Goal: Transaction & Acquisition: Purchase product/service

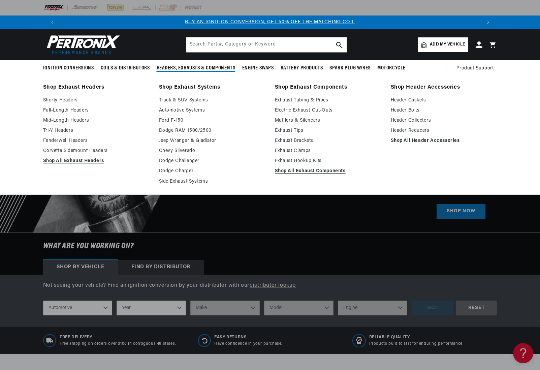
scroll to position [0, 421]
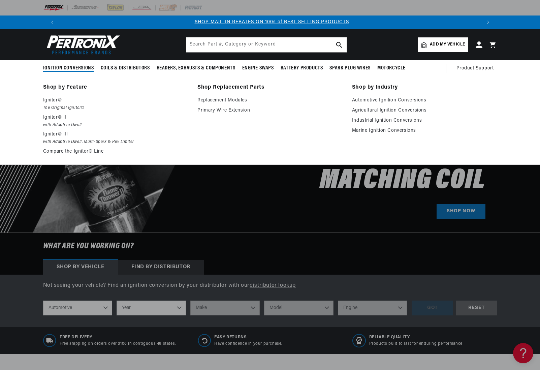
click at [84, 68] on span "Ignition Conversions" at bounding box center [68, 68] width 51 height 7
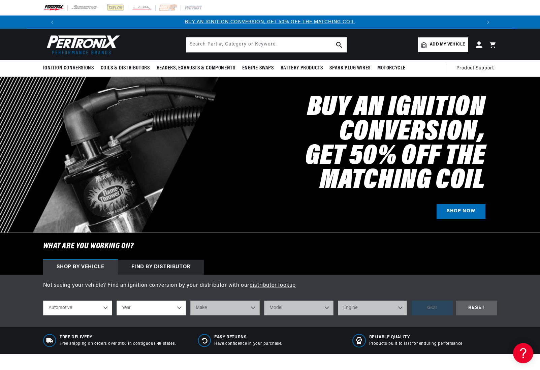
click at [444, 45] on span "Add my vehicle" at bounding box center [447, 44] width 35 height 6
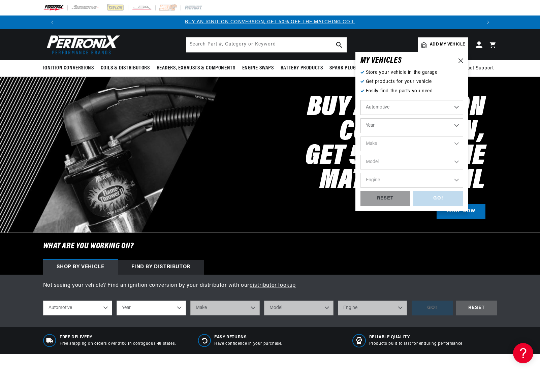
scroll to position [0, 421]
select select "1957"
select select "Cadillac"
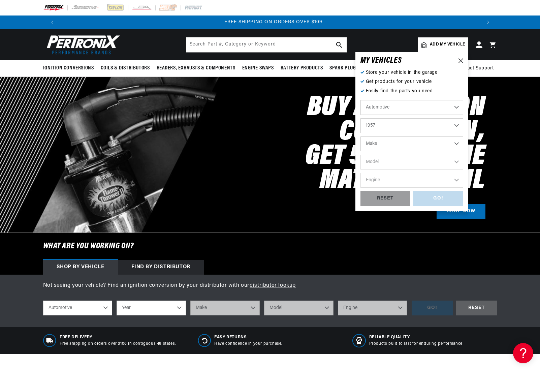
select select "Cadillac"
select select "Eldorado"
select select "6.0L"
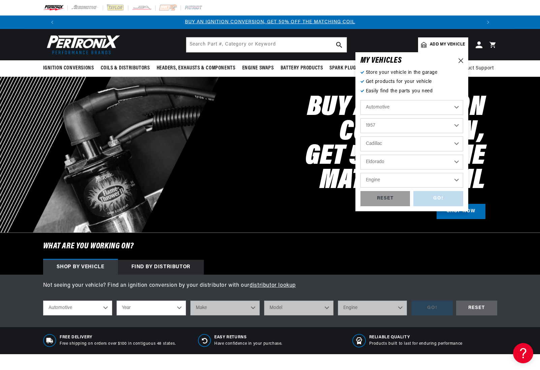
select select "6.0L"
click at [430, 196] on div "GO!" at bounding box center [438, 198] width 50 height 15
select select "1957"
select select "Cadillac"
select select "Eldorado"
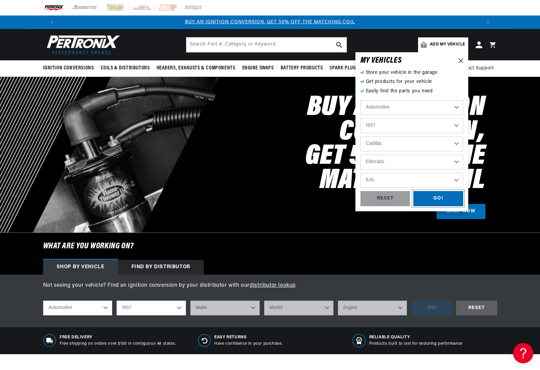
select select "6.0L"
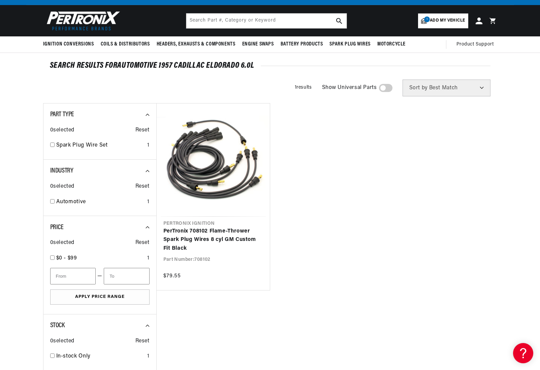
click at [386, 88] on span at bounding box center [385, 88] width 13 height 8
click at [385, 89] on input "checkbox" at bounding box center [382, 89] width 4 height 0
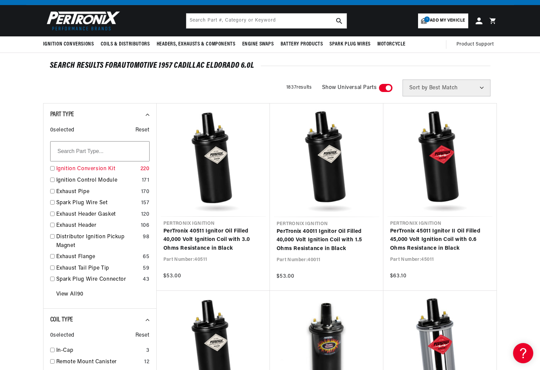
click at [52, 168] on input "checkbox" at bounding box center [52, 168] width 4 height 4
checkbox input "true"
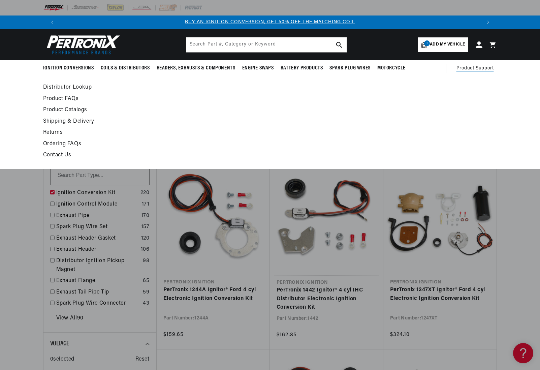
click at [471, 71] on span "Product Support" at bounding box center [474, 68] width 37 height 7
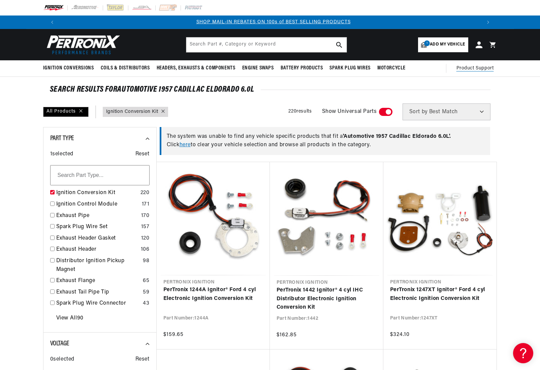
click at [471, 70] on span "Product Support" at bounding box center [474, 68] width 37 height 7
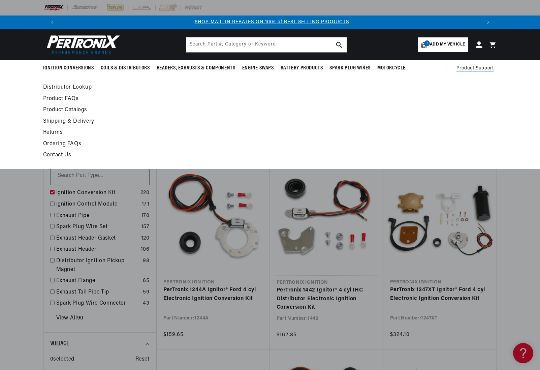
click at [66, 154] on link "Contact Us" at bounding box center [208, 155] width 331 height 9
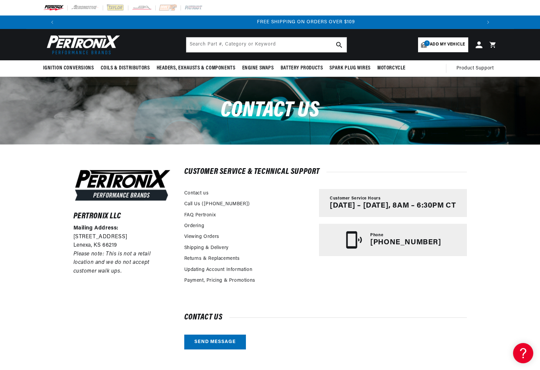
scroll to position [0, 841]
